Goal: Navigation & Orientation: Go to known website

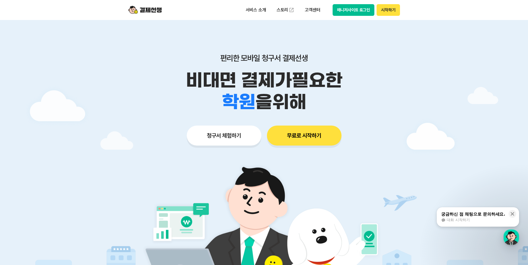
click at [348, 13] on button "매니저사이트 로그인" at bounding box center [353, 10] width 42 height 12
click at [342, 11] on button "매니저사이트 로그인" at bounding box center [353, 10] width 42 height 12
